Goal: Information Seeking & Learning: Learn about a topic

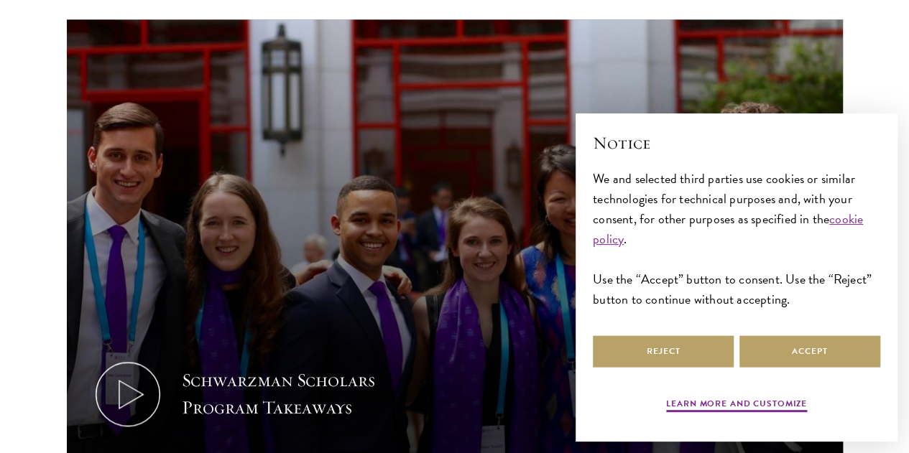
scroll to position [661, 0]
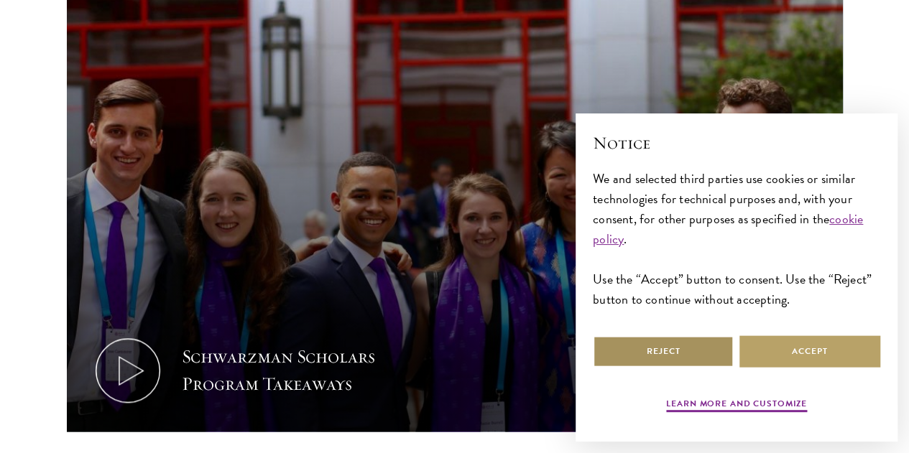
click at [701, 344] on button "Reject" at bounding box center [663, 352] width 141 height 32
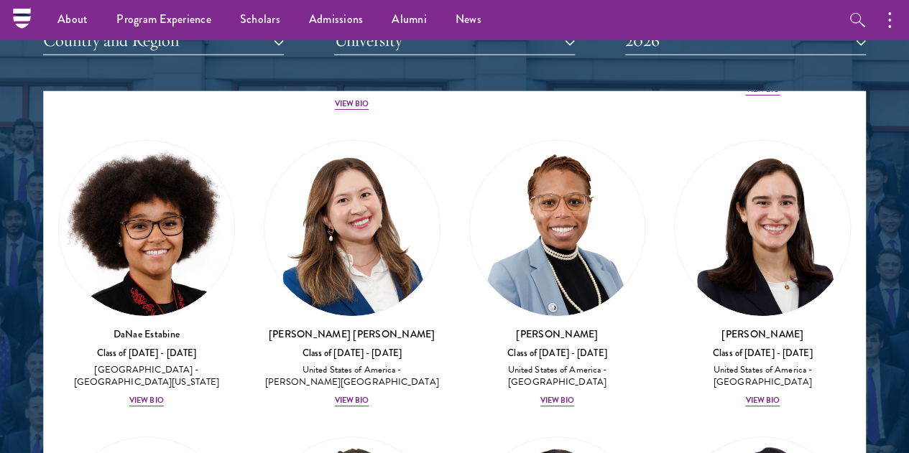
scroll to position [2789, 0]
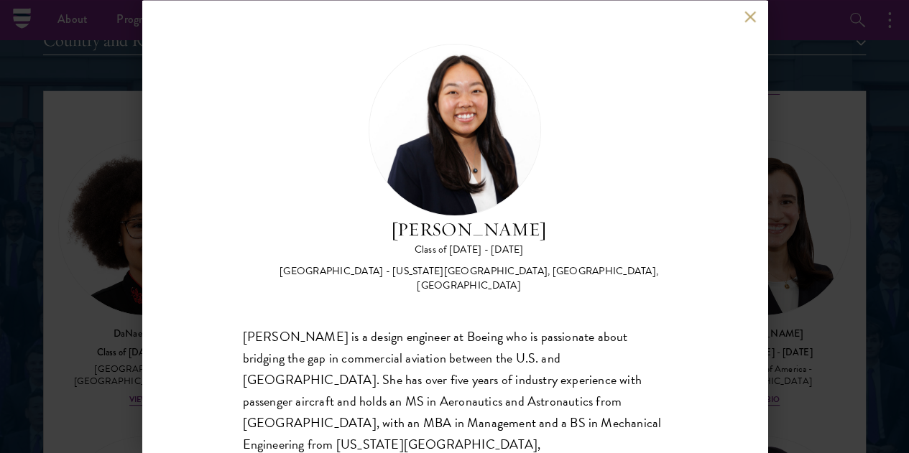
click at [745, 14] on button at bounding box center [751, 17] width 12 height 12
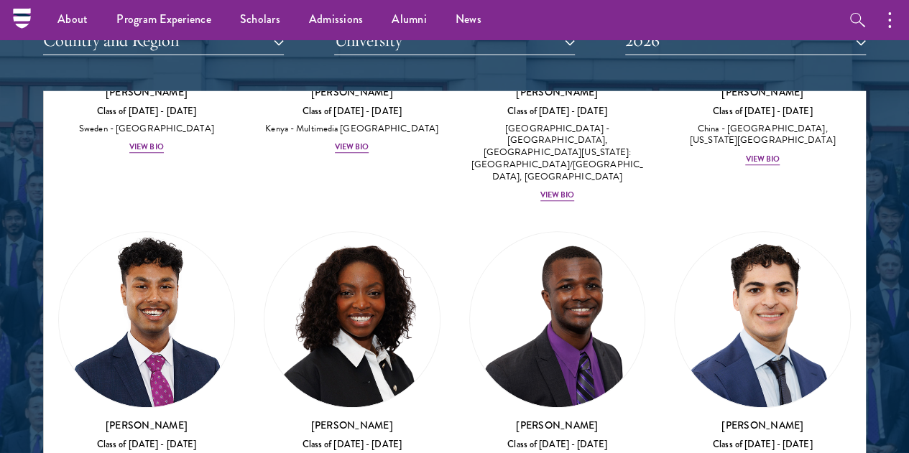
scroll to position [3328, 0]
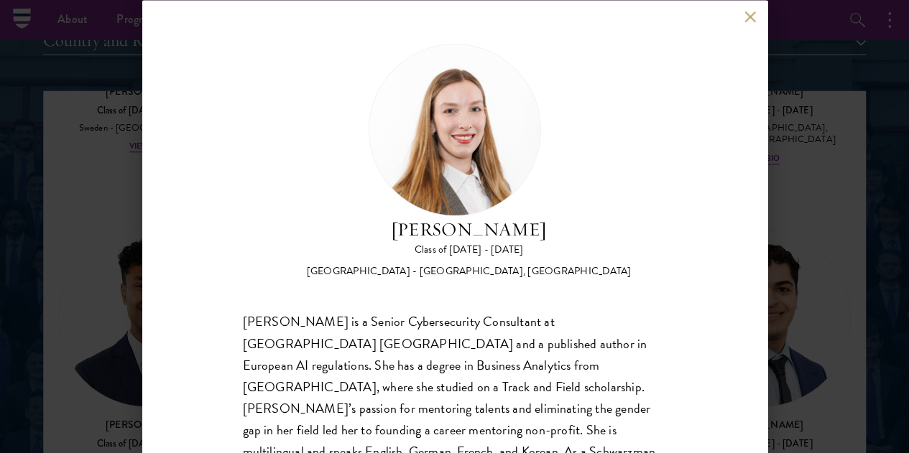
click at [750, 21] on button at bounding box center [751, 17] width 12 height 12
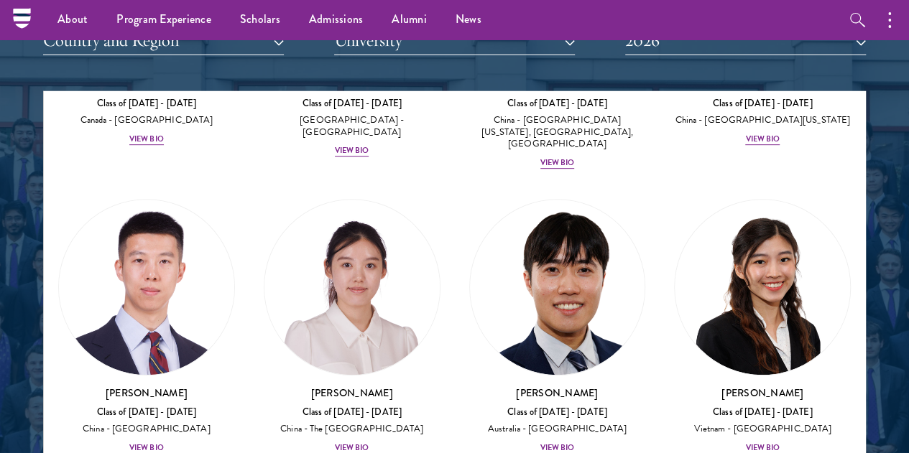
scroll to position [5811, 0]
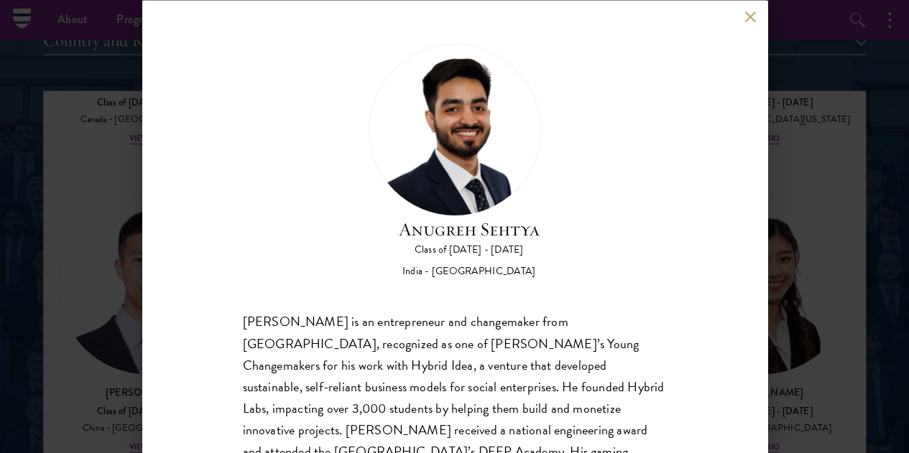
click at [750, 19] on button at bounding box center [751, 17] width 12 height 12
